Goal: Task Accomplishment & Management: Manage account settings

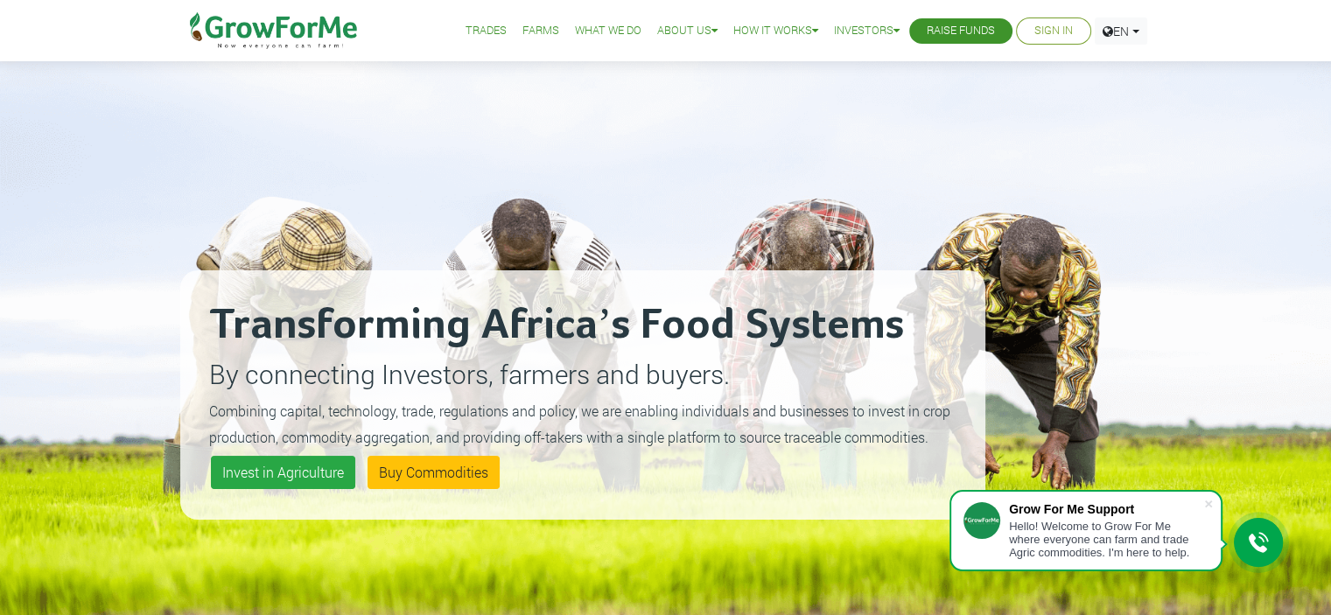
click at [1047, 26] on link "Sign In" at bounding box center [1054, 31] width 39 height 18
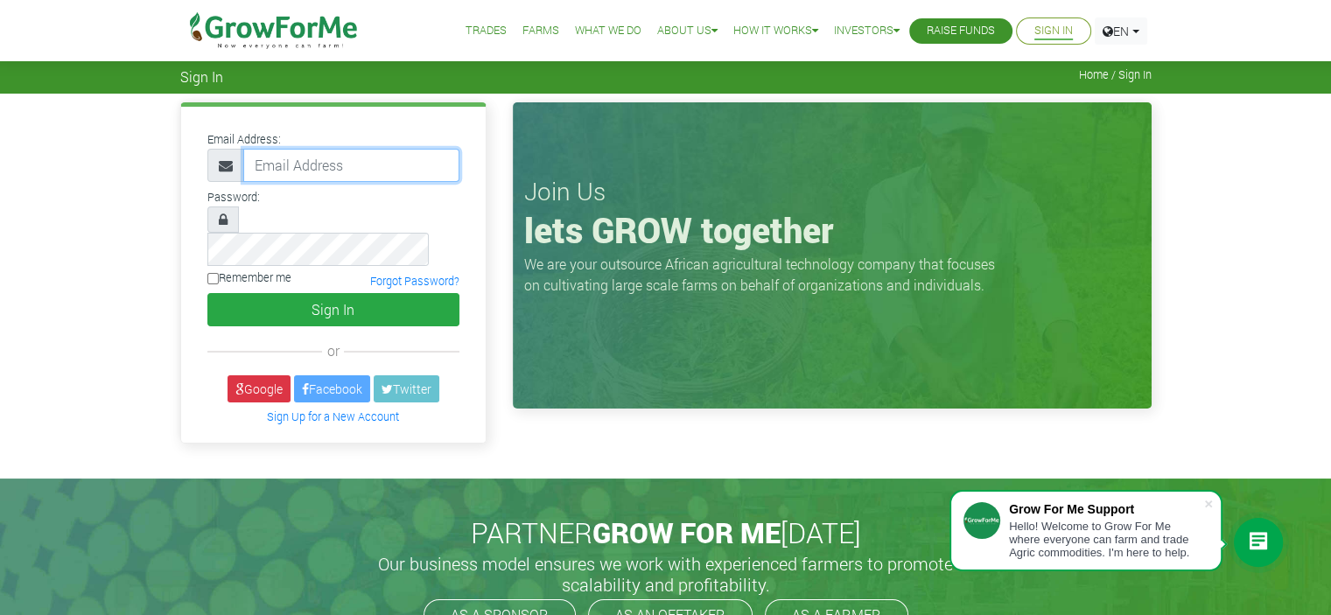
type input "[EMAIL_ADDRESS][DOMAIN_NAME]"
click at [253, 270] on label "Remember me" at bounding box center [249, 278] width 84 height 17
click at [219, 273] on input "Remember me" at bounding box center [212, 278] width 11 height 11
checkbox input "true"
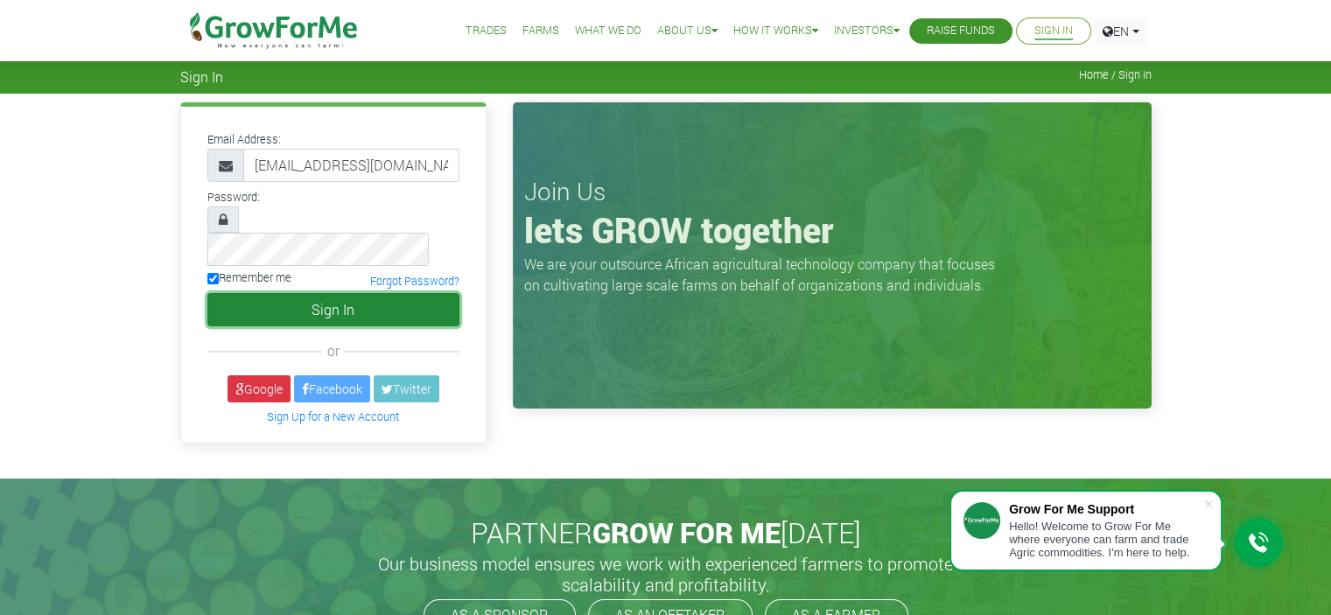
click at [301, 293] on button "Sign In" at bounding box center [333, 309] width 252 height 33
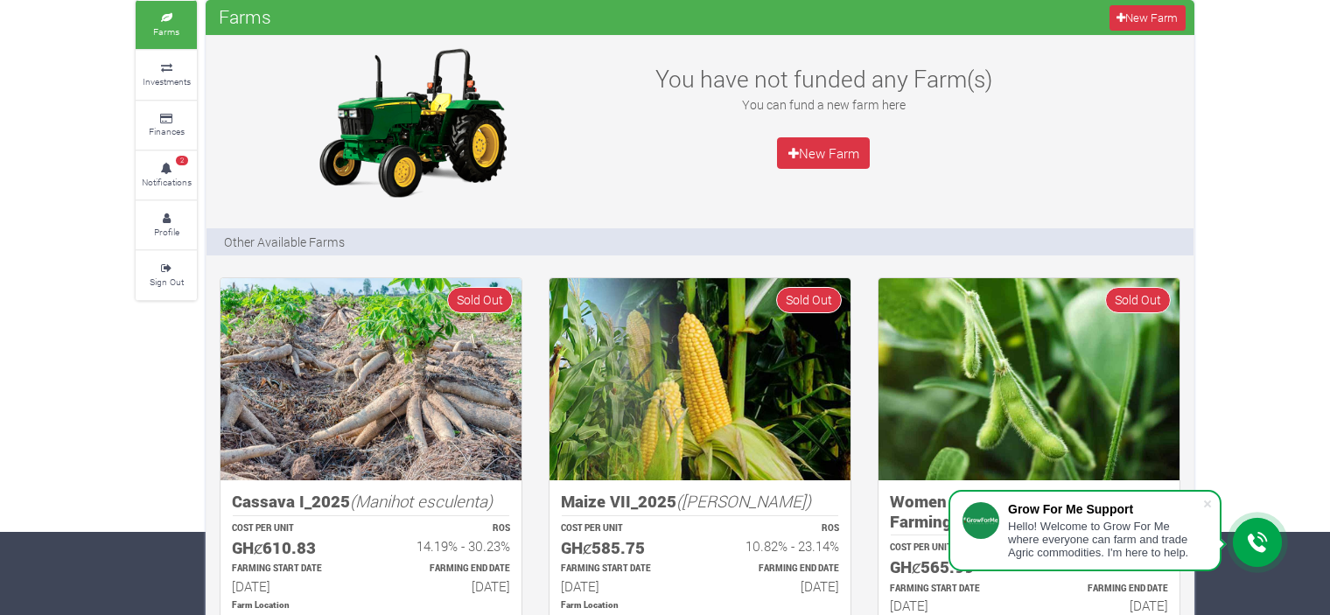
scroll to position [81, 0]
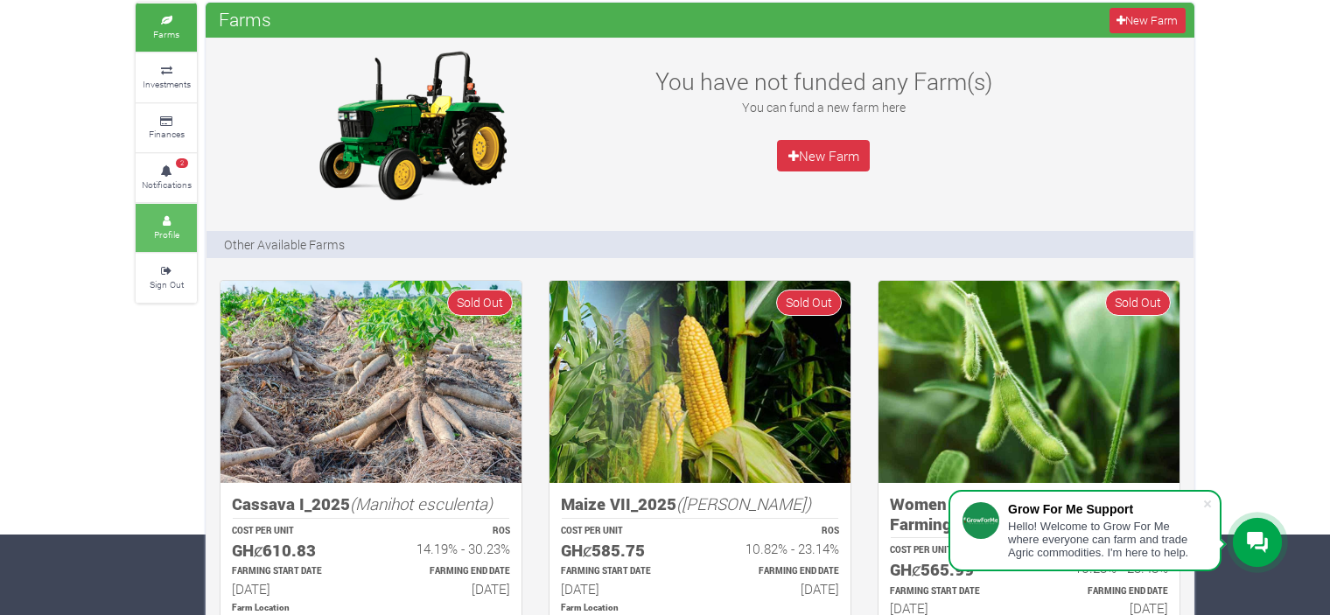
click at [192, 204] on link "Profile" at bounding box center [166, 228] width 61 height 48
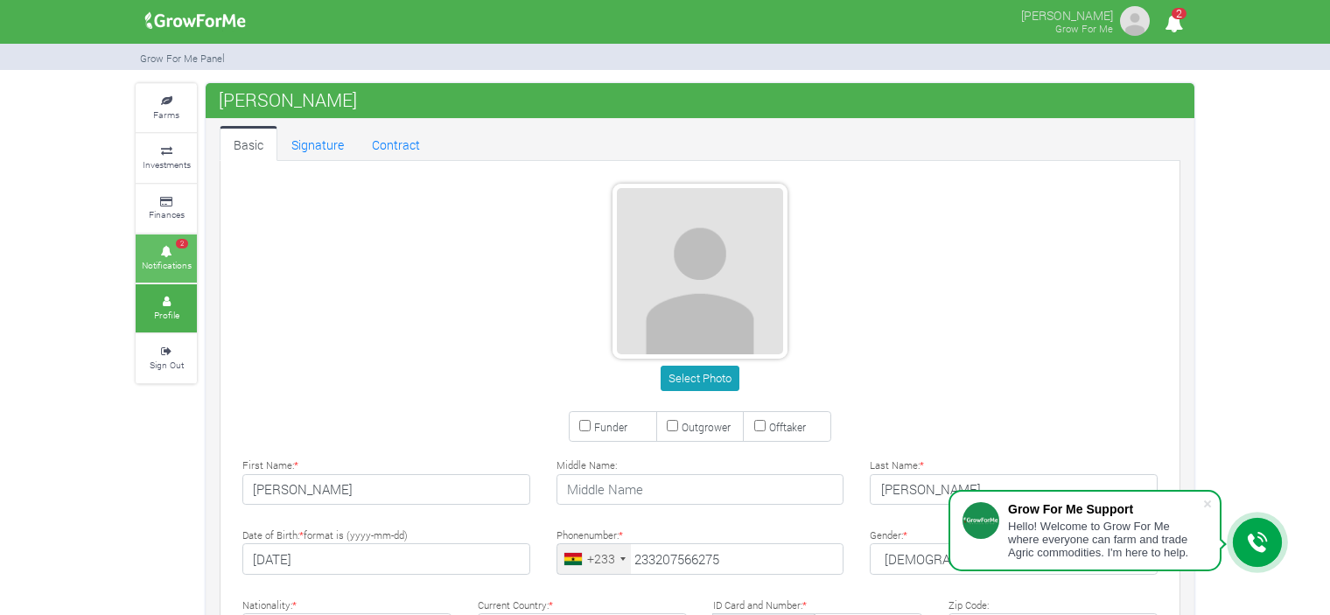
click at [173, 243] on link "2 Notifications" at bounding box center [166, 259] width 61 height 48
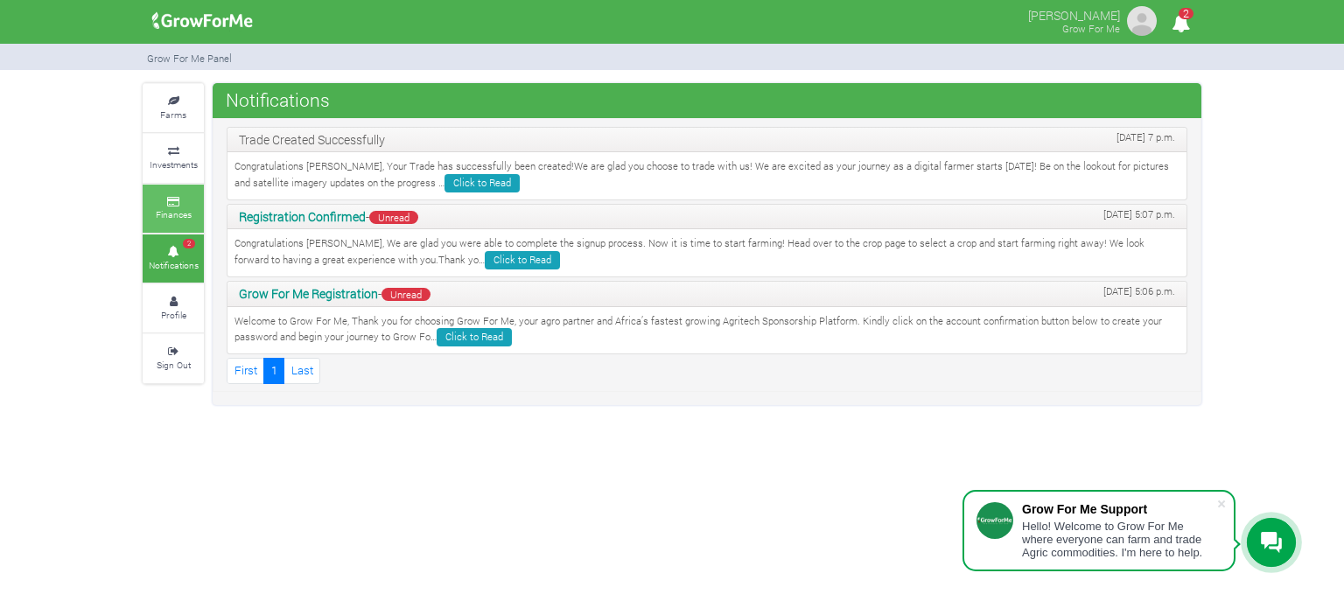
click at [158, 213] on small "Finances" at bounding box center [174, 214] width 36 height 12
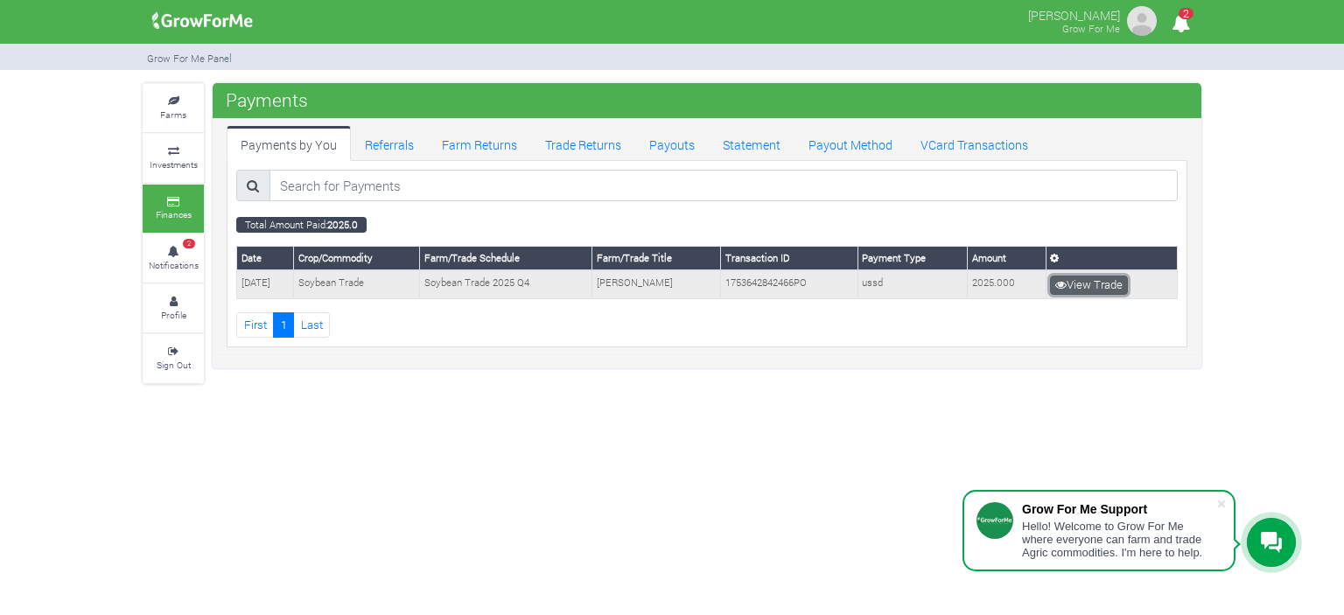
click at [1076, 276] on link "View Trade" at bounding box center [1089, 285] width 78 height 19
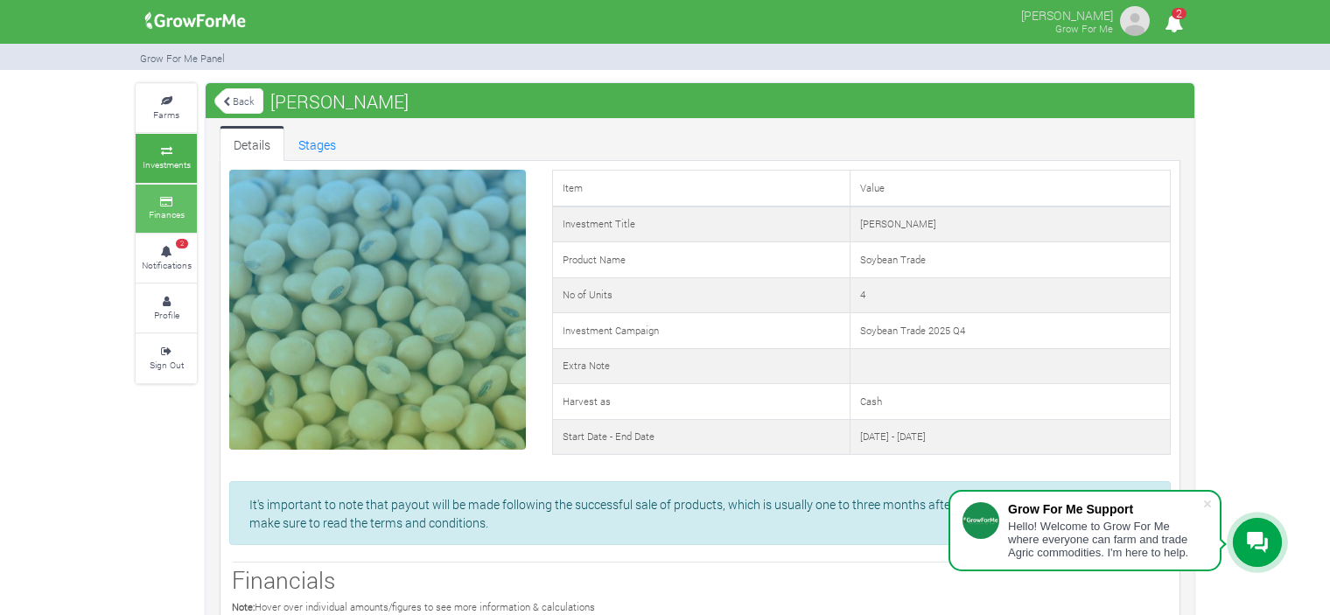
click at [165, 223] on link "Finances" at bounding box center [166, 209] width 61 height 48
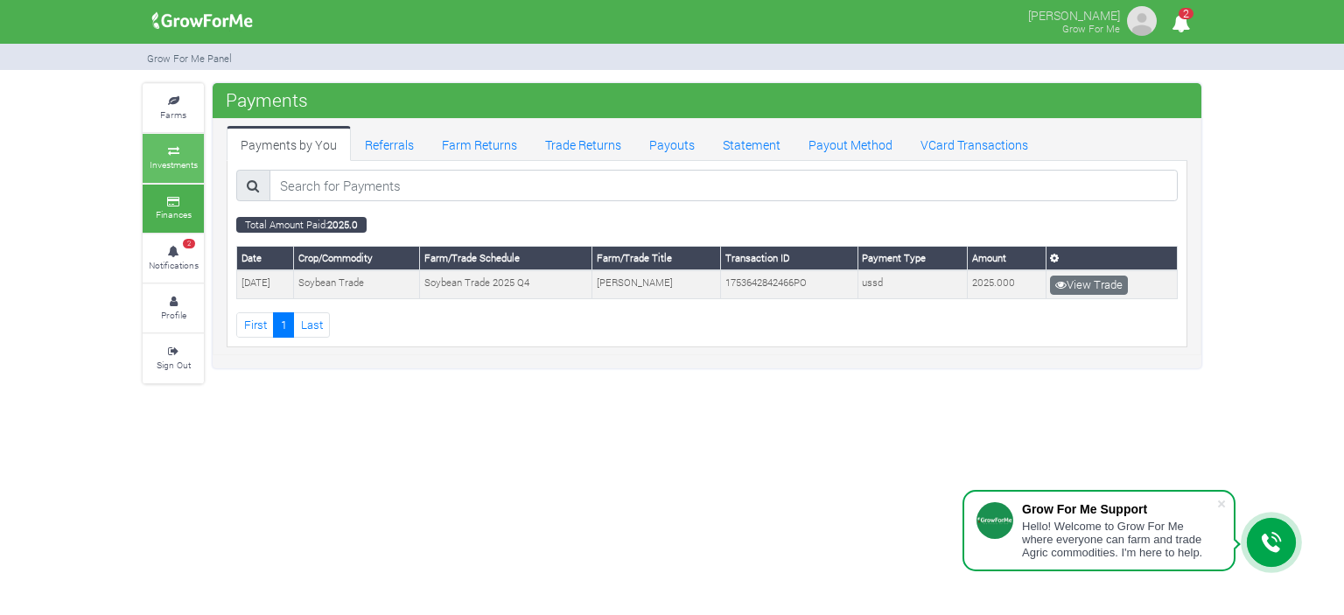
click at [193, 180] on link "Investments" at bounding box center [173, 158] width 61 height 48
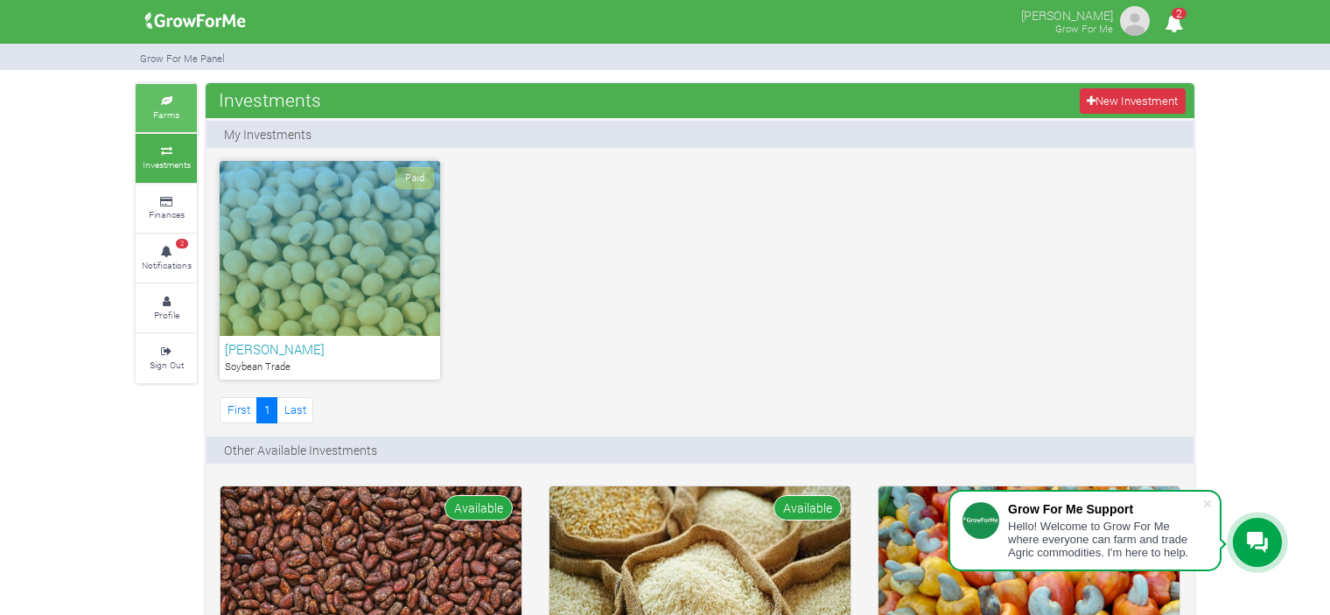
click at [161, 94] on link "Farms" at bounding box center [166, 108] width 61 height 48
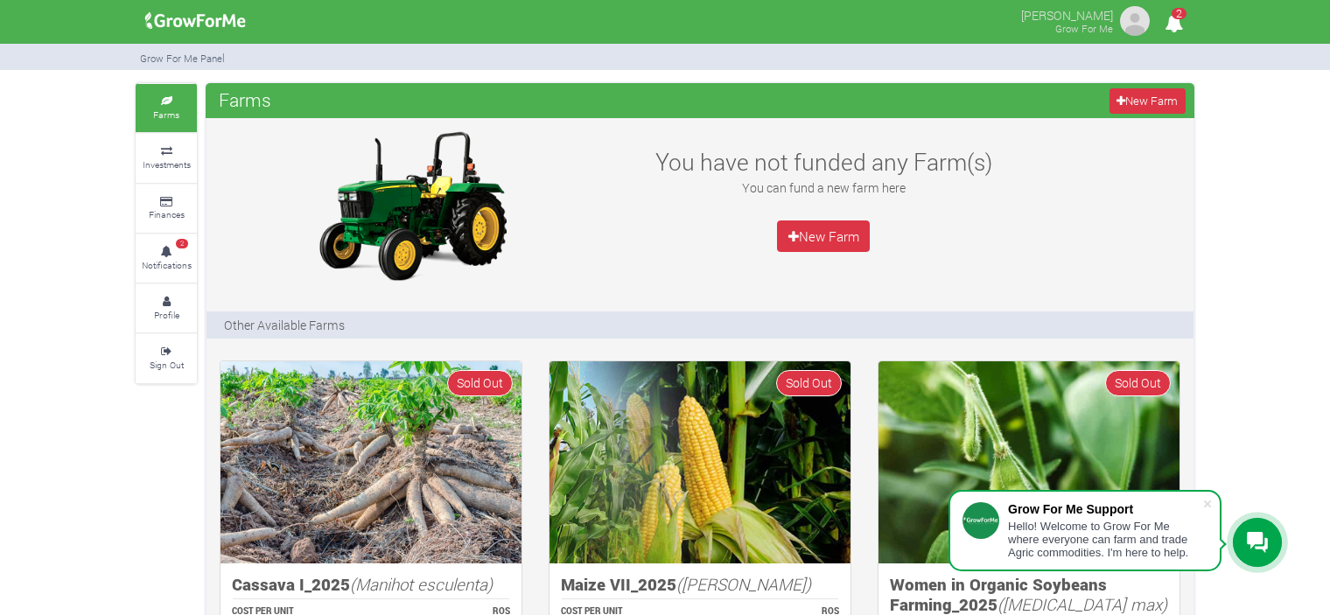
click at [1173, 17] on span "2" at bounding box center [1179, 13] width 15 height 11
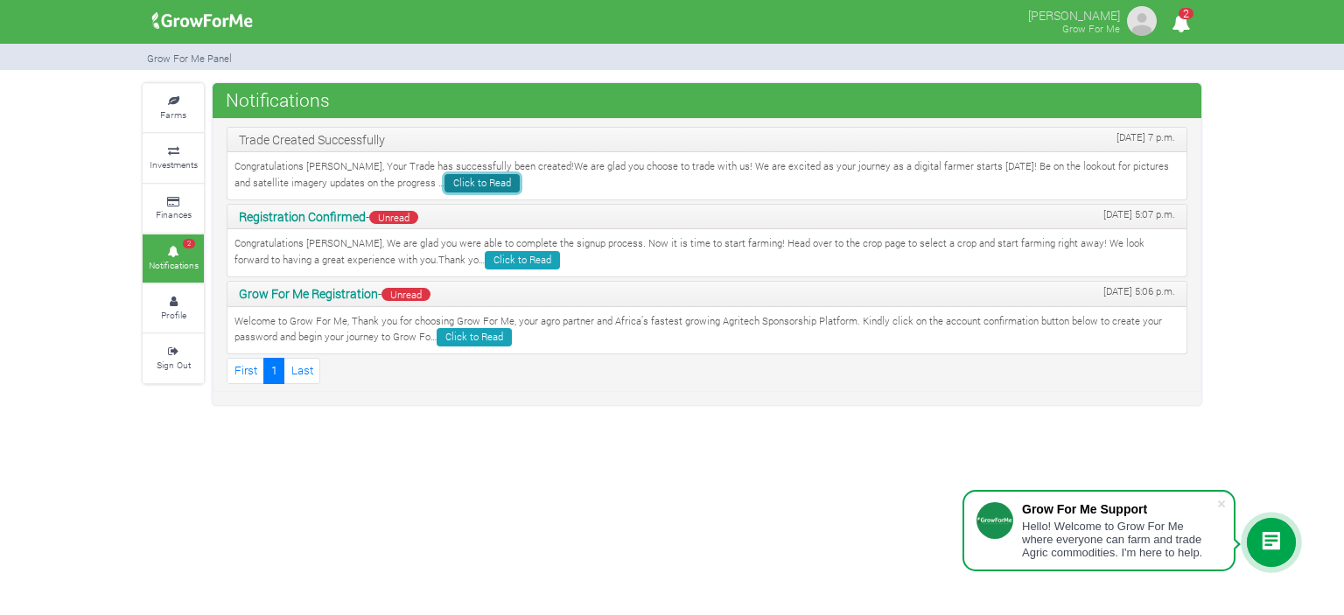
click at [445, 186] on link "Click to Read" at bounding box center [482, 183] width 75 height 18
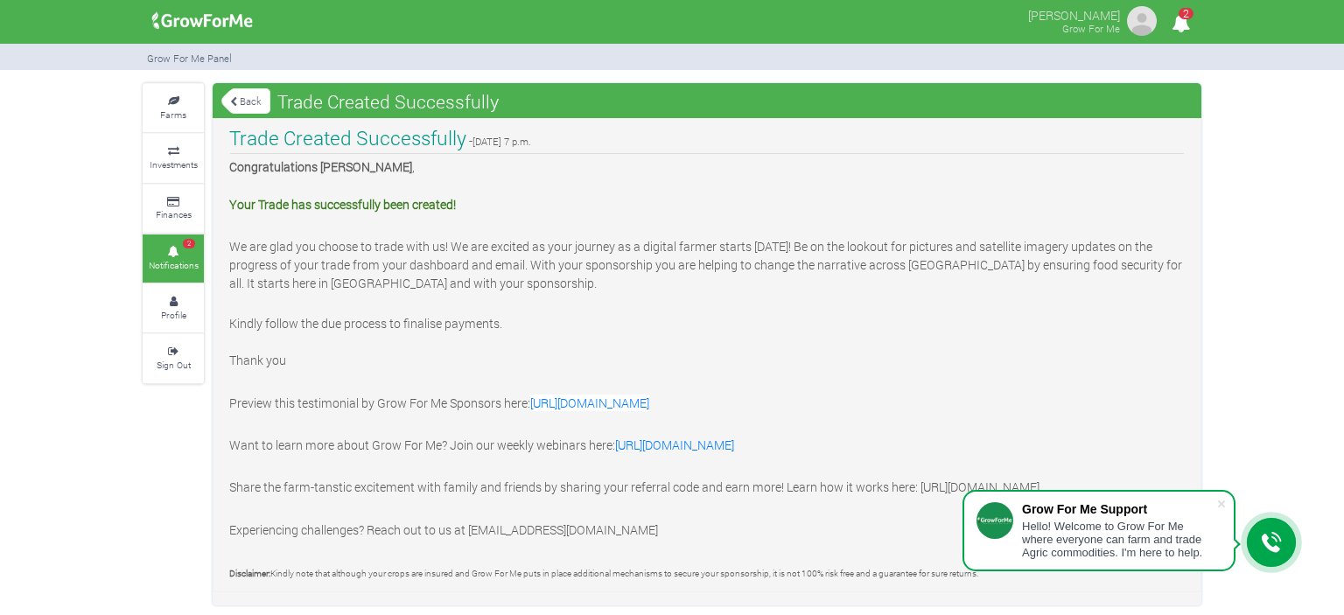
click at [326, 415] on p at bounding box center [707, 424] width 956 height 18
